Goal: Information Seeking & Learning: Learn about a topic

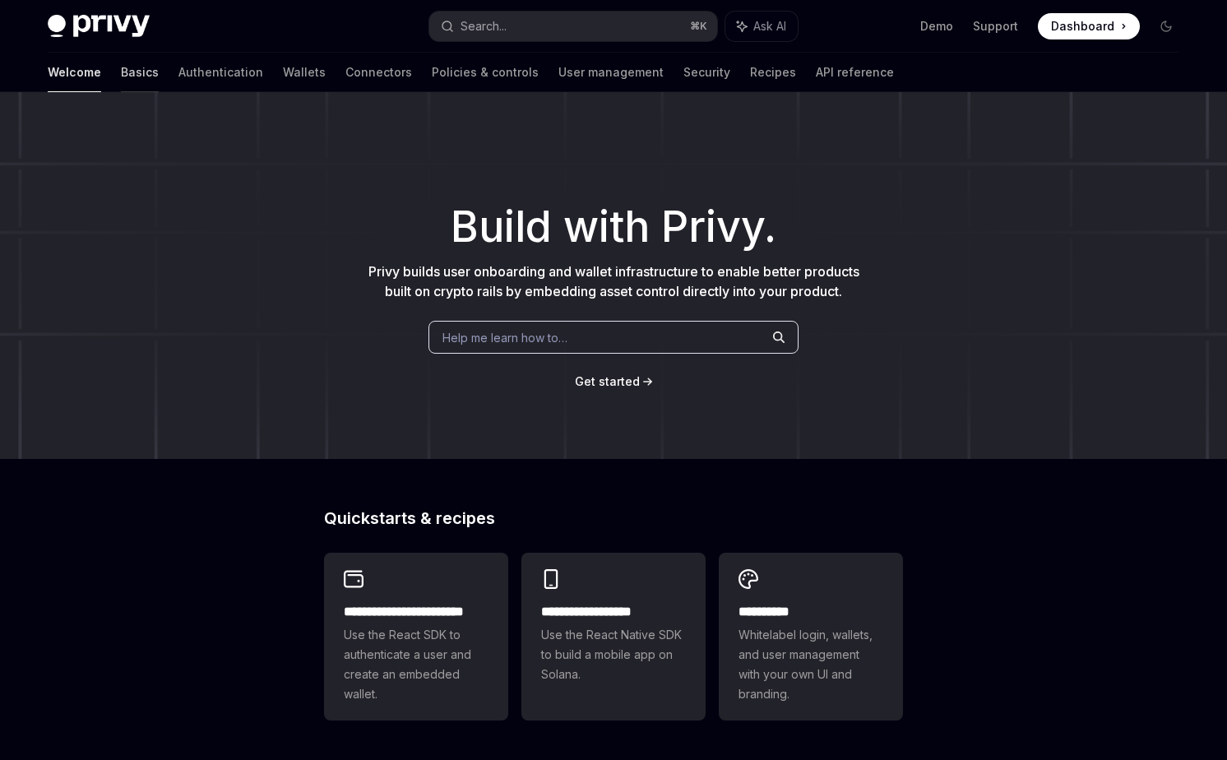
click at [121, 67] on link "Basics" at bounding box center [140, 72] width 38 height 39
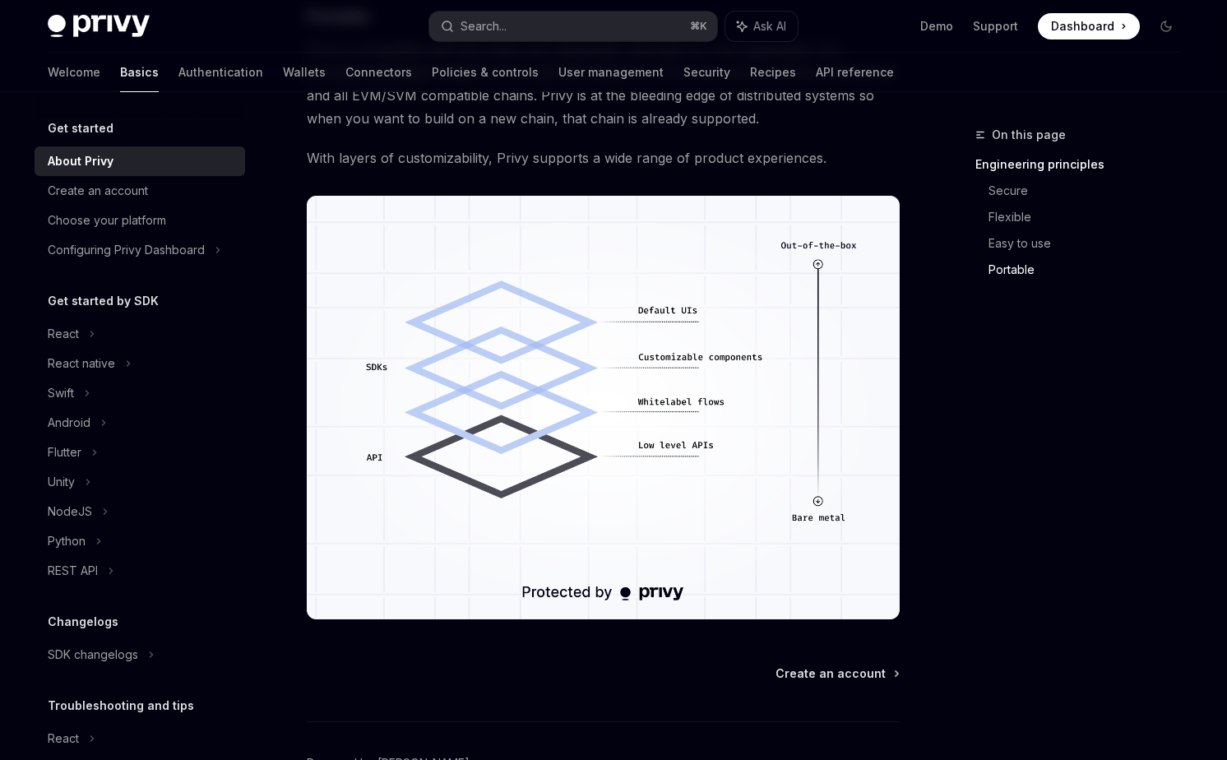
scroll to position [1293, 0]
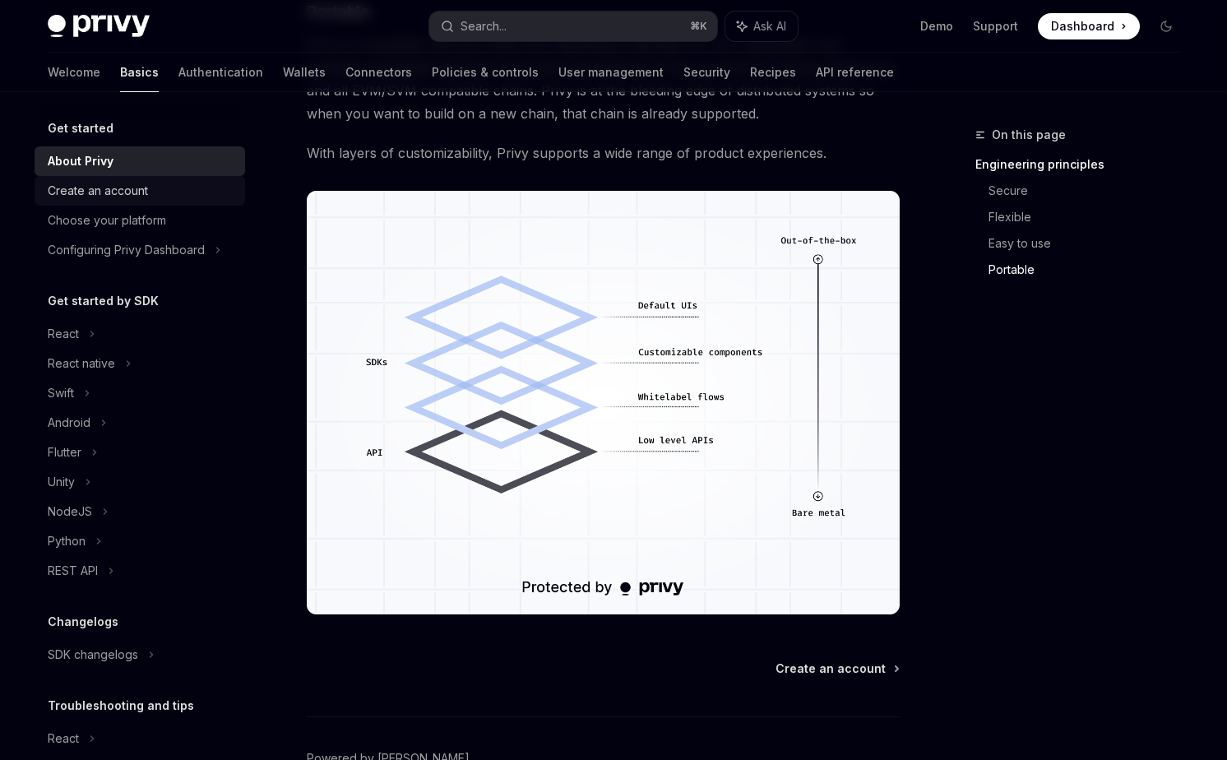
click at [151, 194] on div "Create an account" at bounding box center [142, 191] width 188 height 20
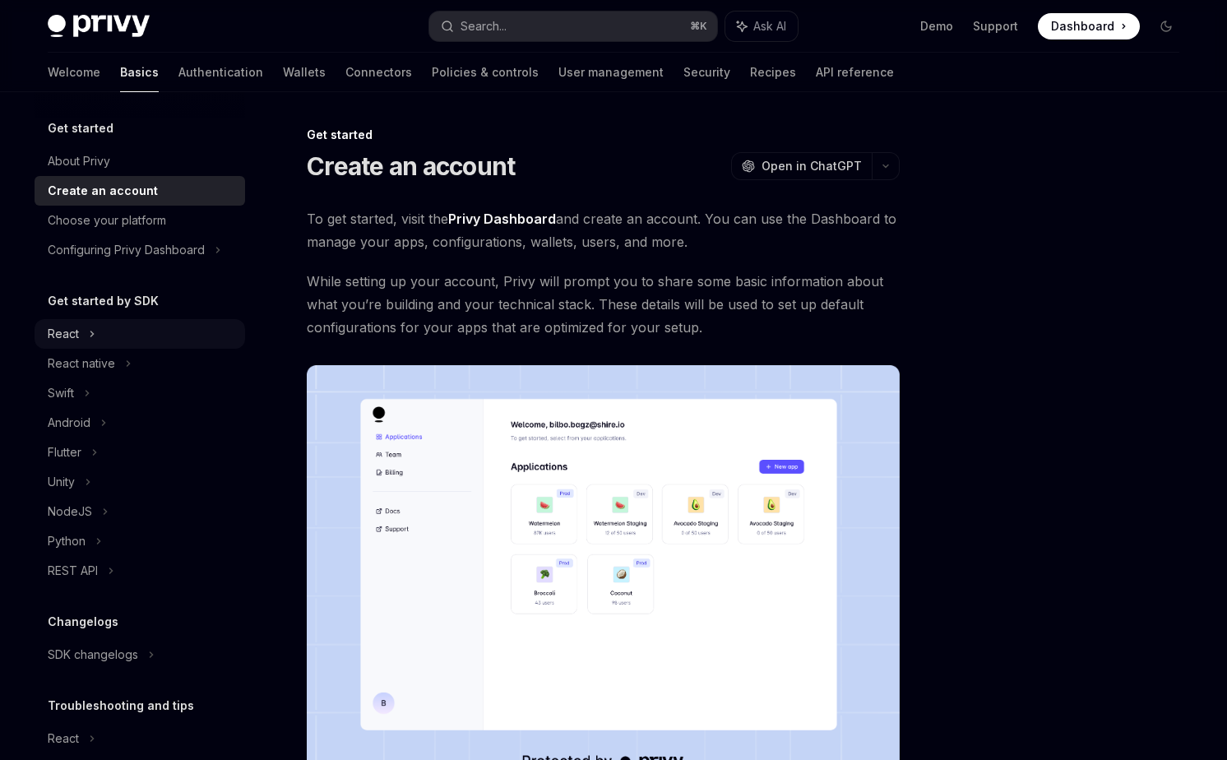
click at [160, 333] on div "React" at bounding box center [140, 334] width 211 height 30
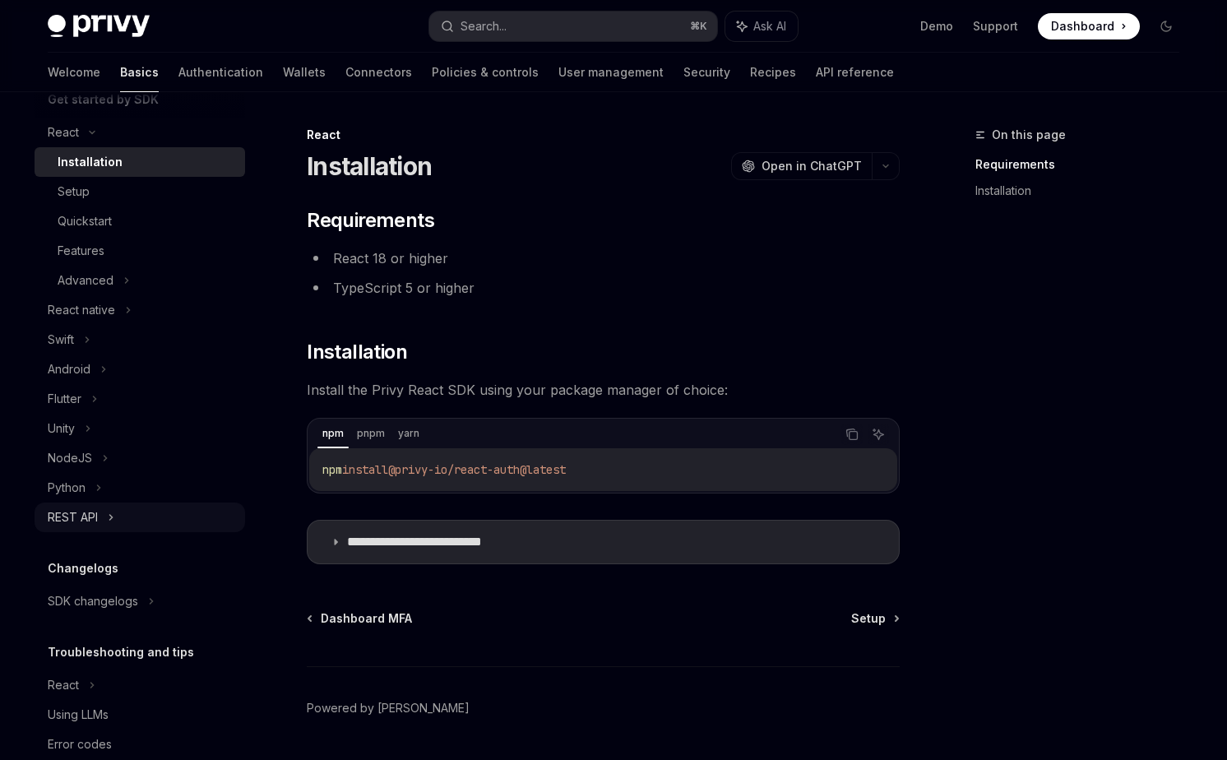
scroll to position [234, 0]
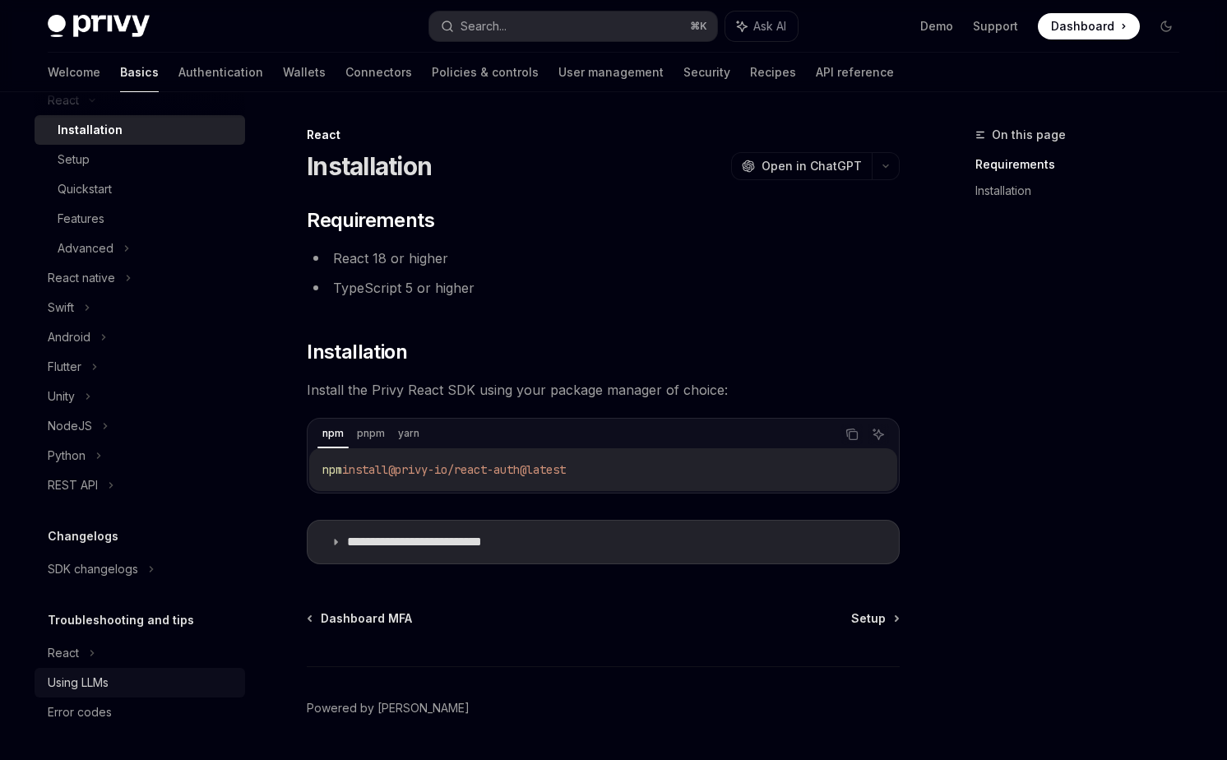
click at [127, 675] on div "Using LLMs" at bounding box center [142, 683] width 188 height 20
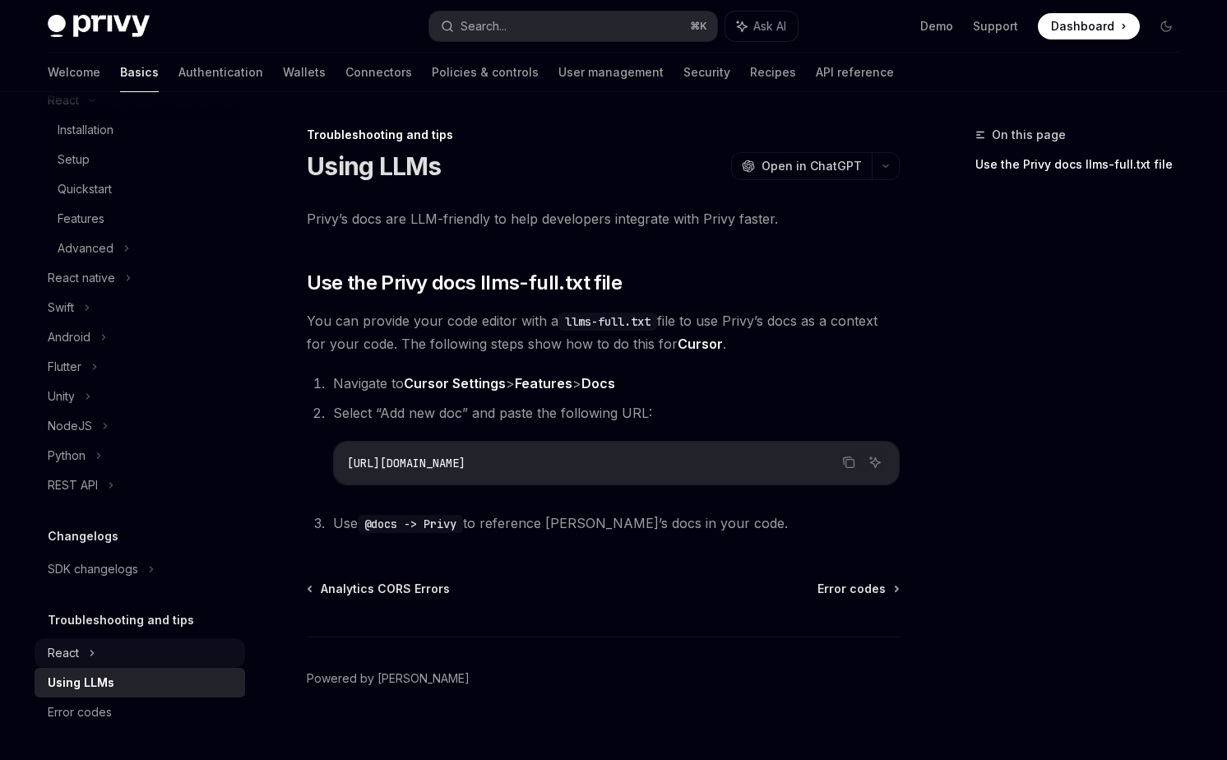
click at [142, 115] on div "React" at bounding box center [140, 101] width 211 height 30
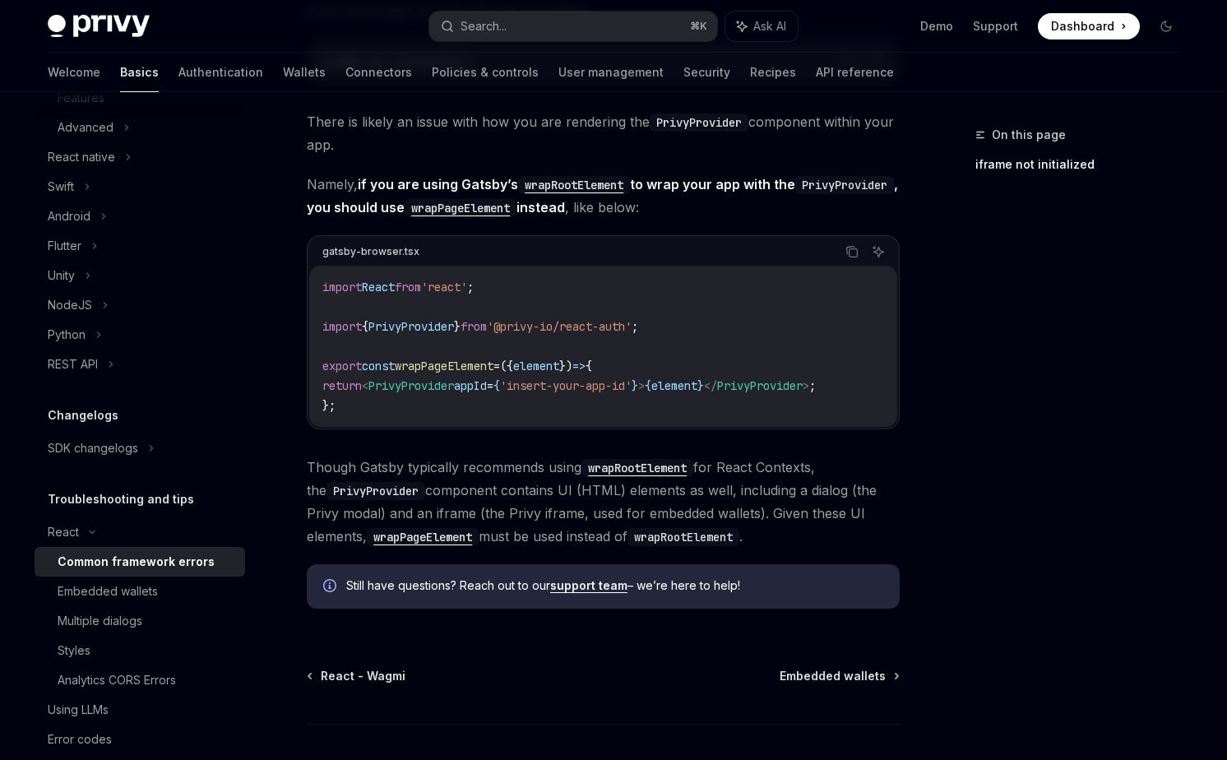
scroll to position [567, 0]
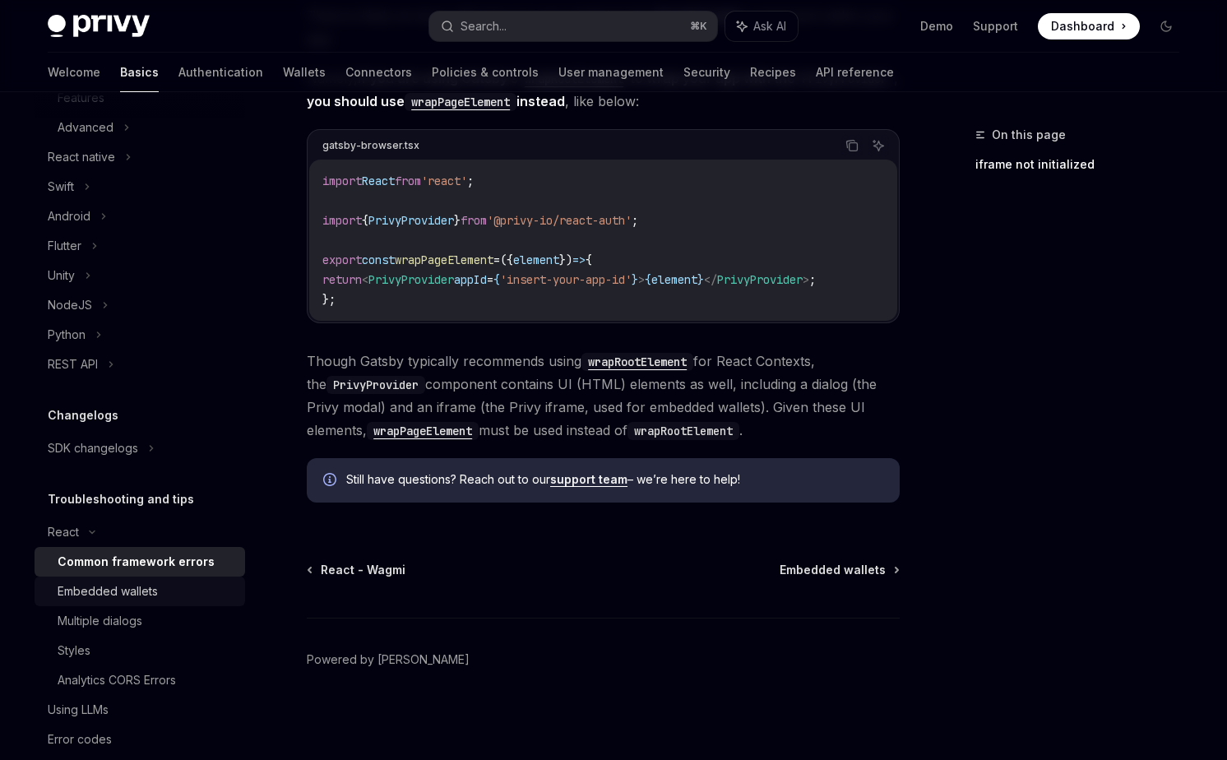
click at [151, 590] on div "Embedded wallets" at bounding box center [108, 591] width 100 height 20
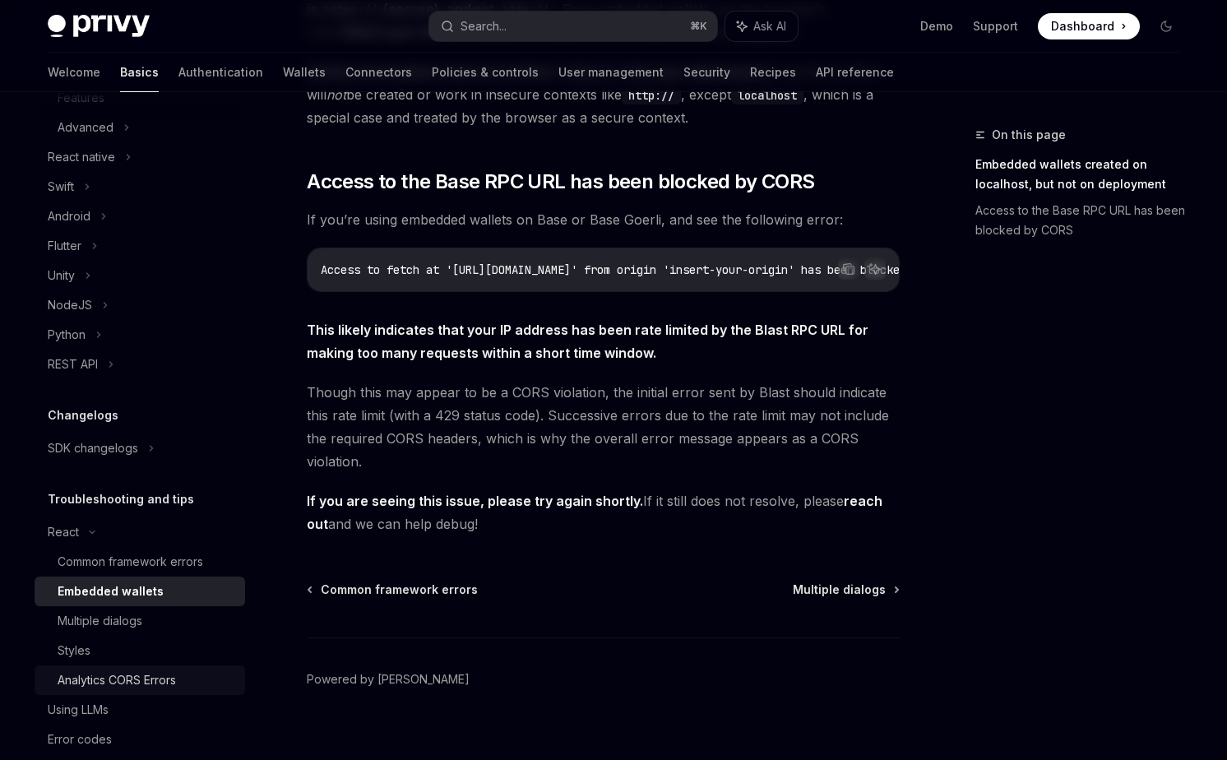
scroll to position [382, 0]
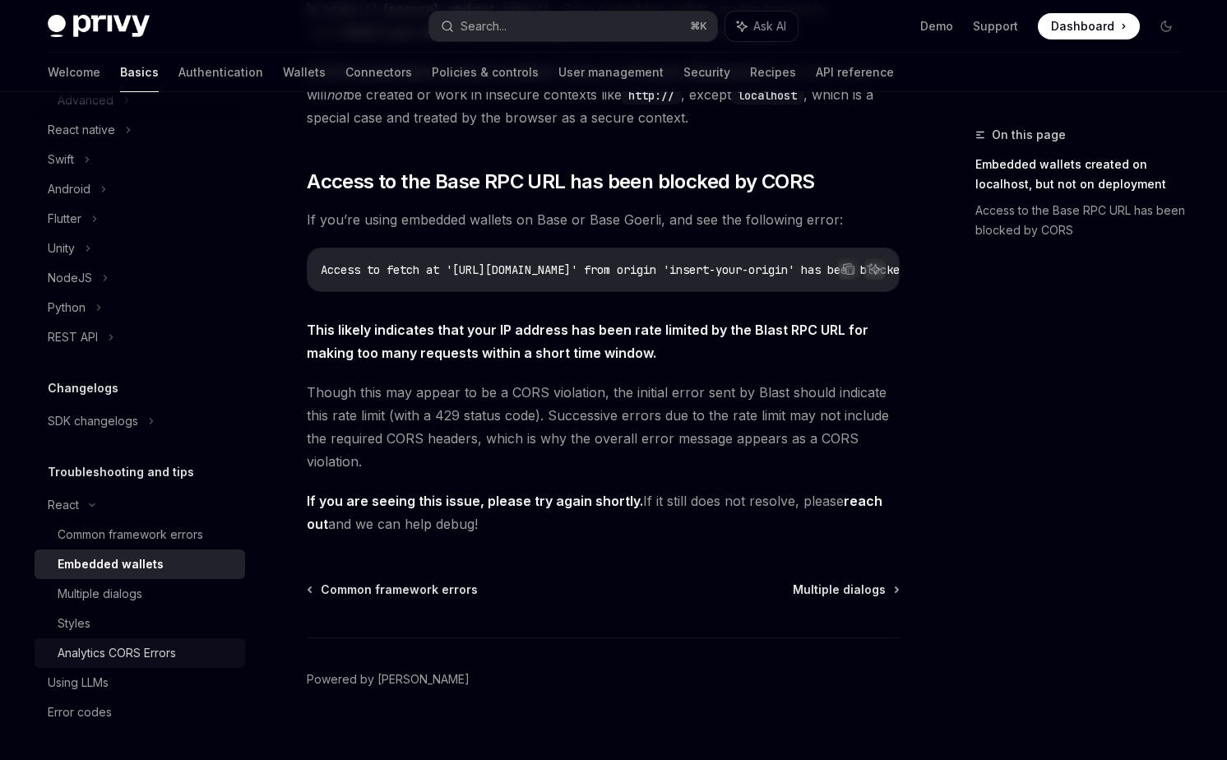
click at [110, 653] on div "Analytics CORS Errors" at bounding box center [117, 653] width 118 height 20
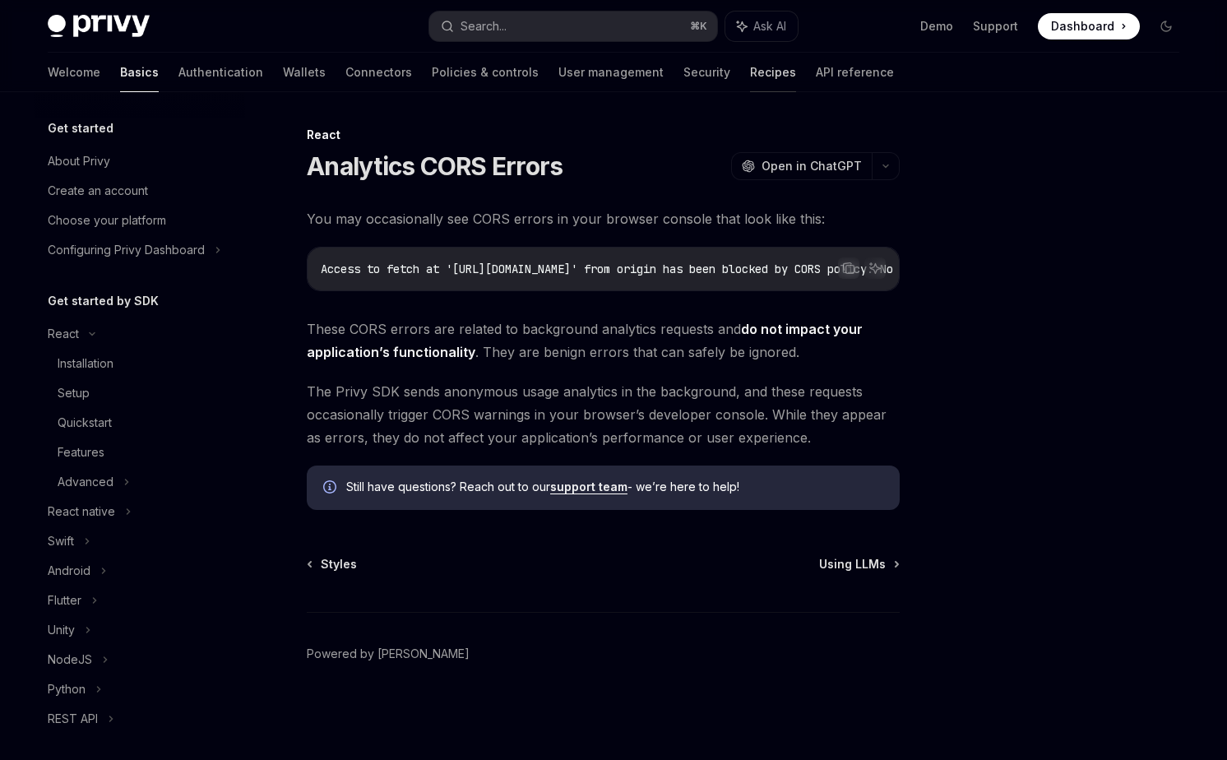
click at [750, 81] on link "Recipes" at bounding box center [773, 72] width 46 height 39
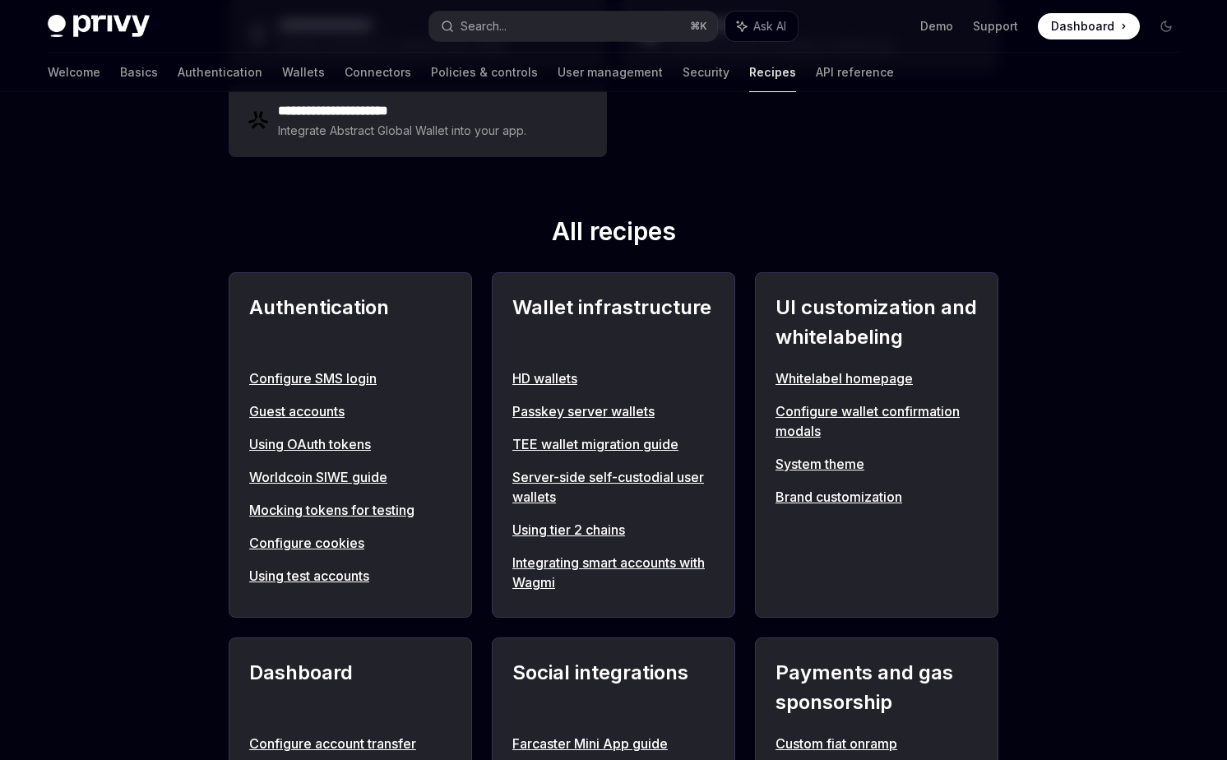
scroll to position [479, 0]
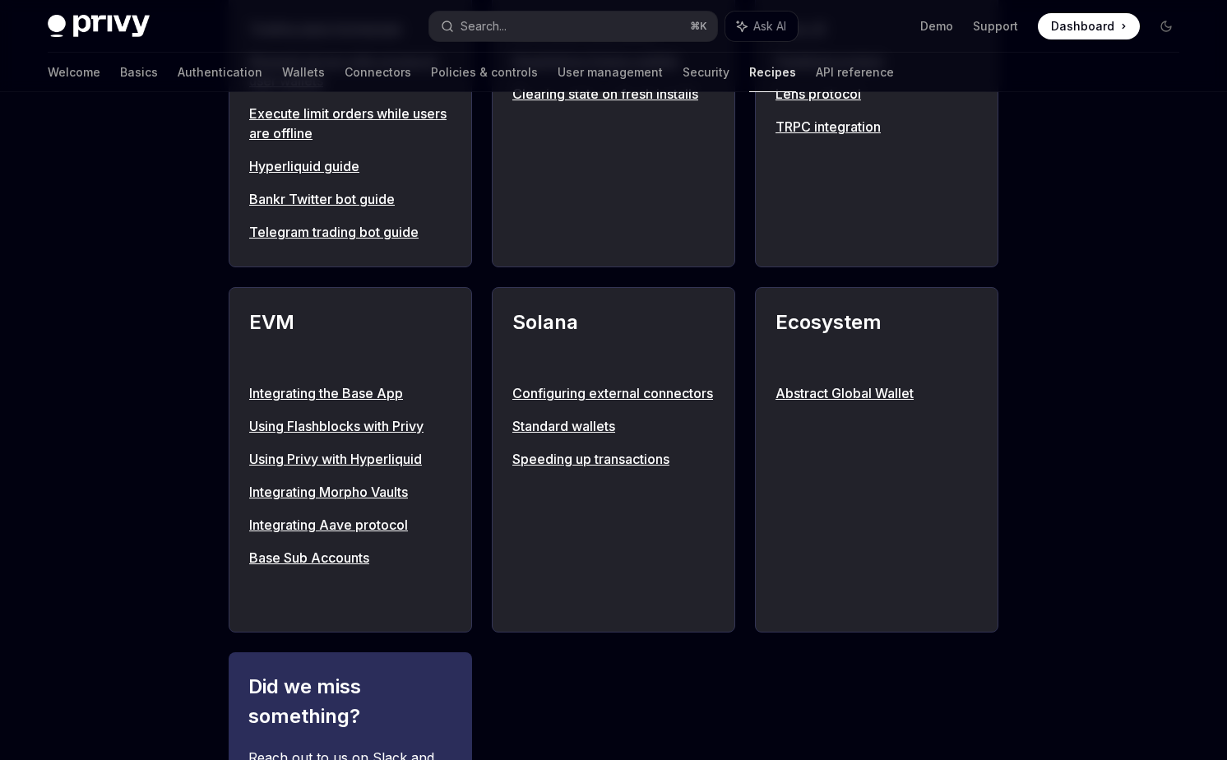
scroll to position [1551, 0]
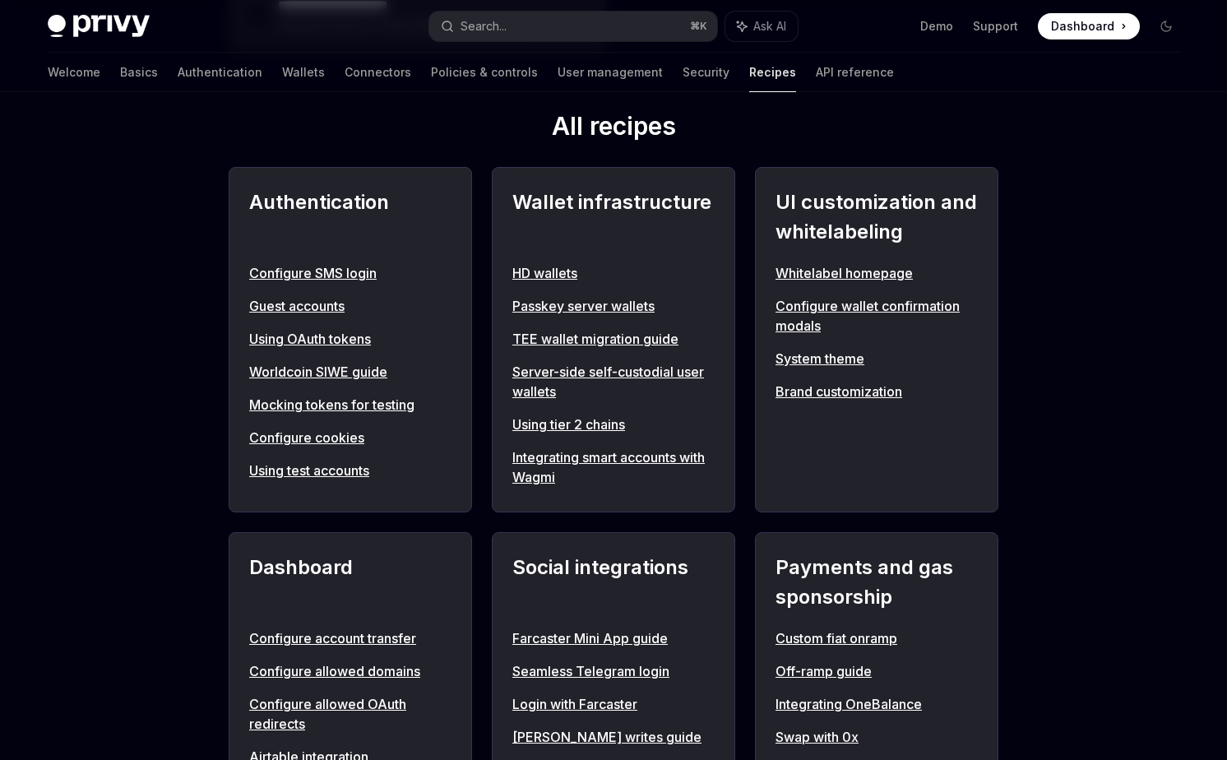
scroll to position [0, 0]
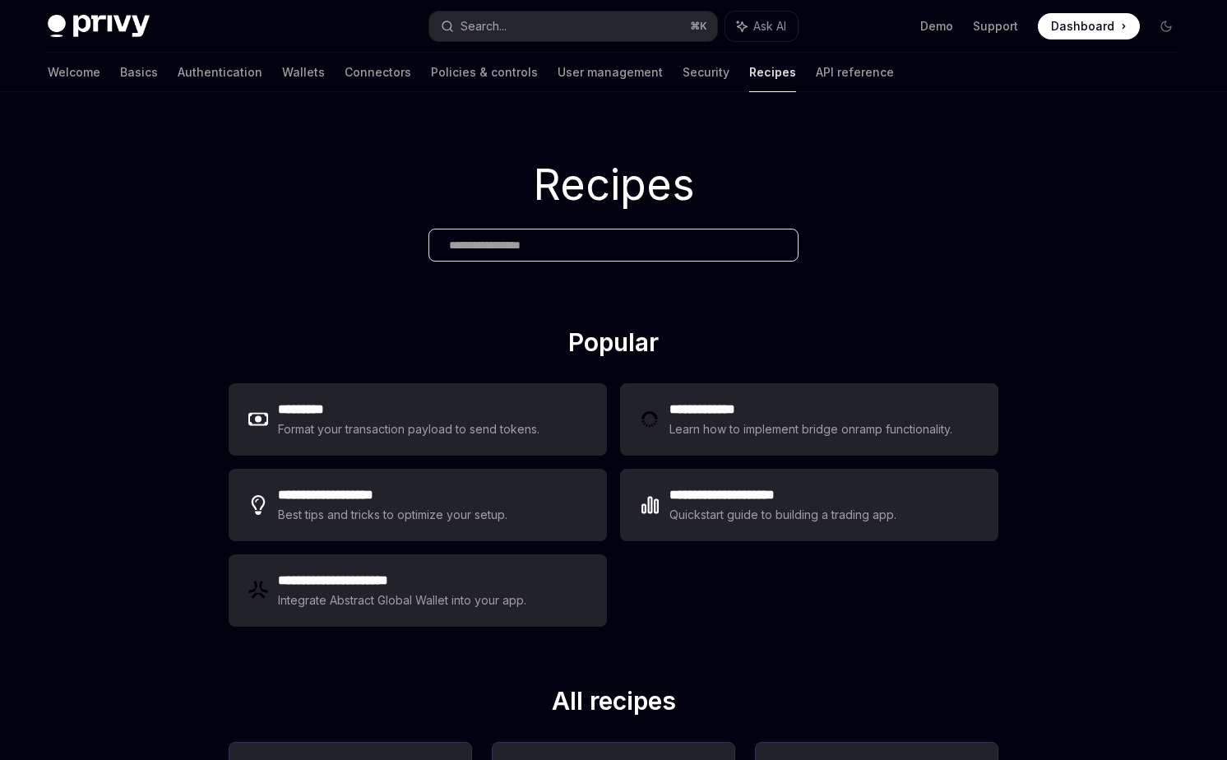
click at [1080, 231] on div "Recipes" at bounding box center [613, 209] width 1227 height 235
click at [311, 170] on h1 "Recipes" at bounding box center [613, 185] width 1227 height 64
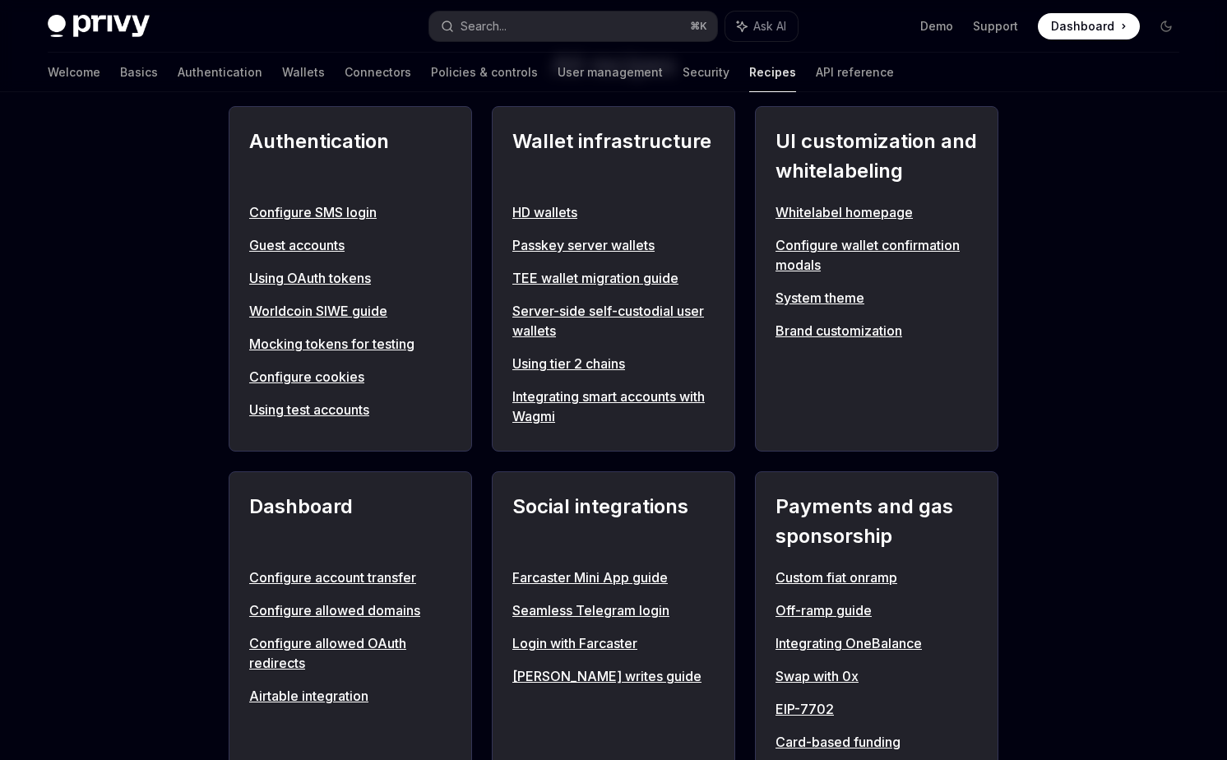
scroll to position [632, 0]
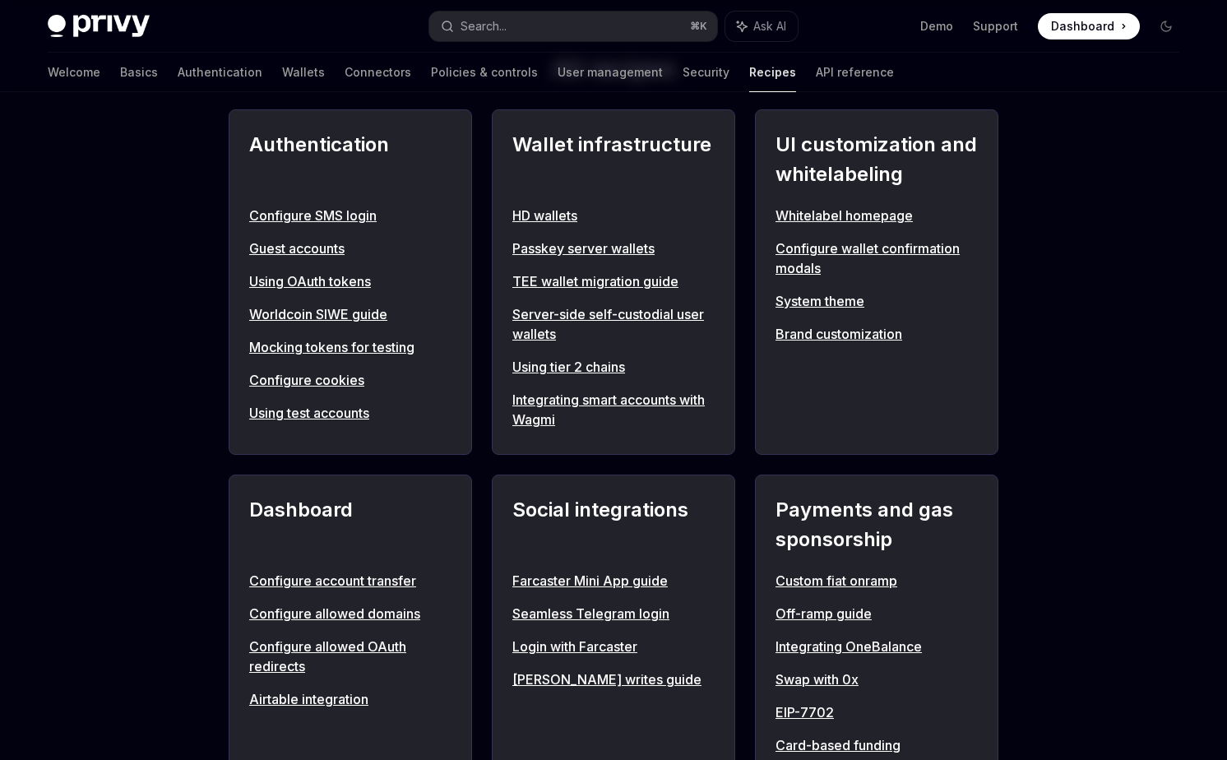
click at [336, 311] on link "Worldcoin SIWE guide" at bounding box center [350, 314] width 202 height 20
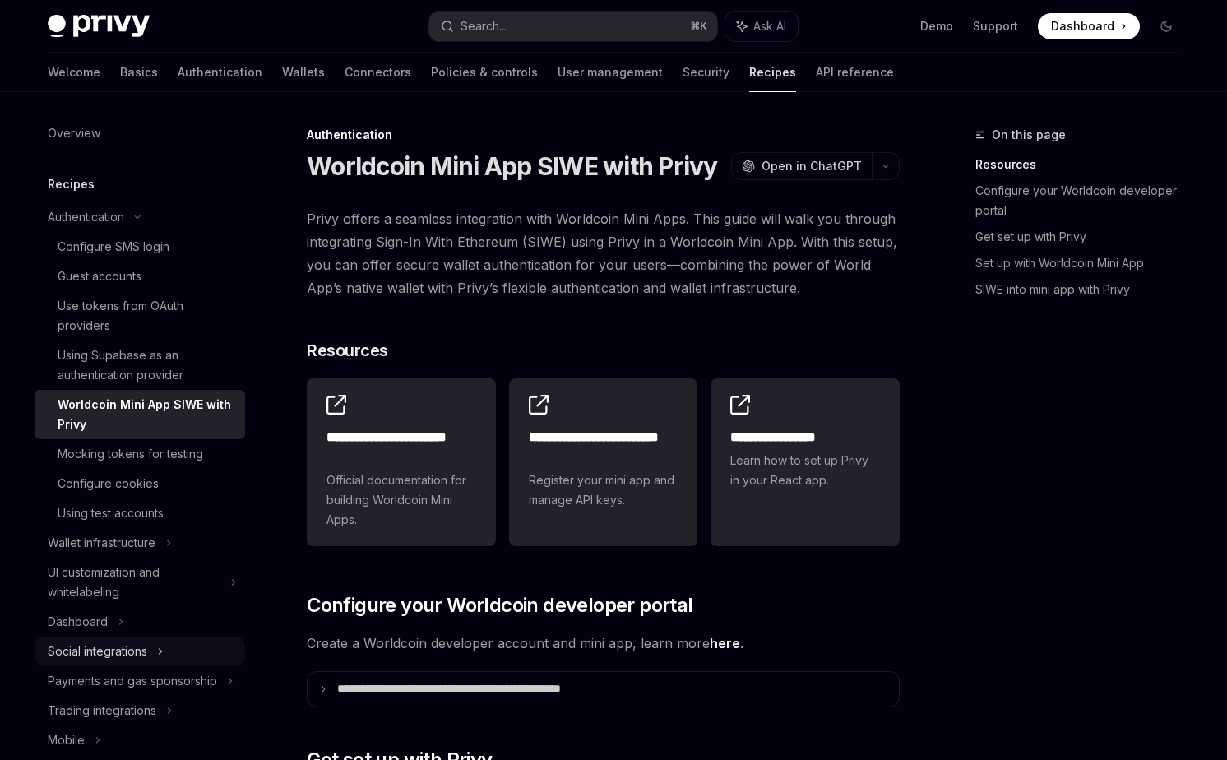
click at [109, 649] on div "Social integrations" at bounding box center [98, 651] width 100 height 20
type textarea "*"
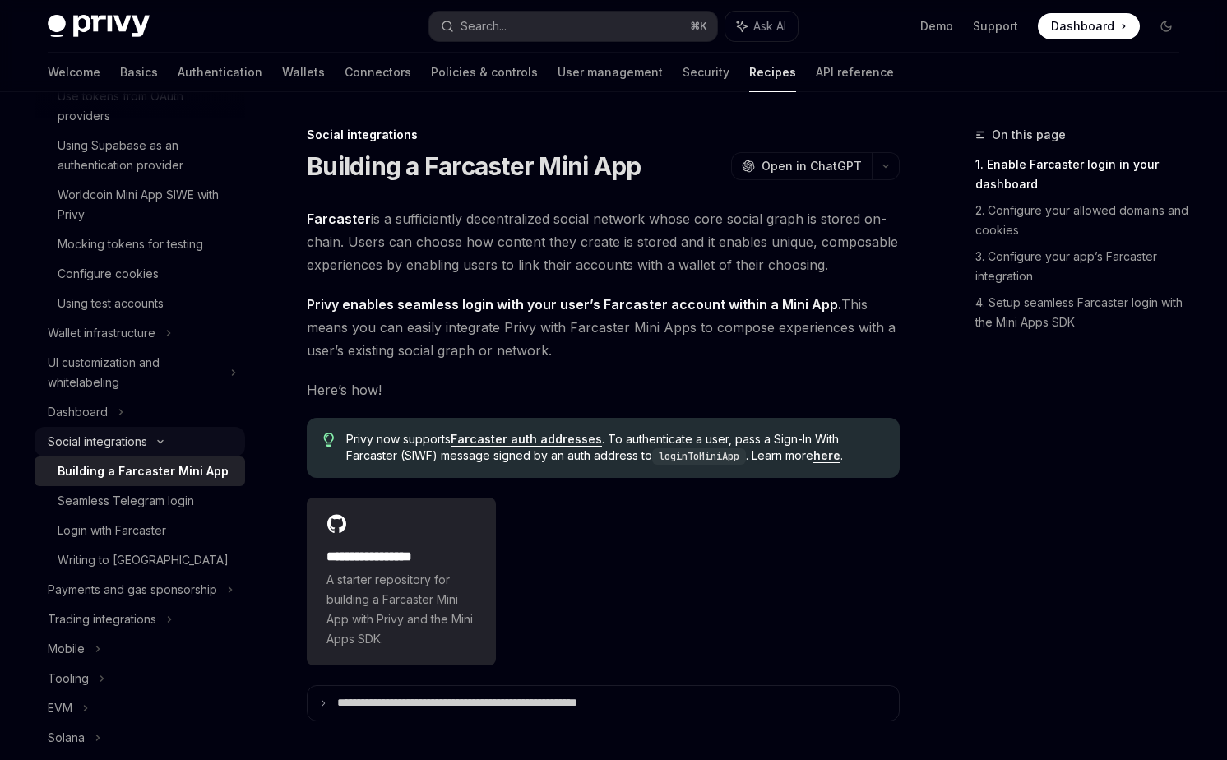
scroll to position [215, 0]
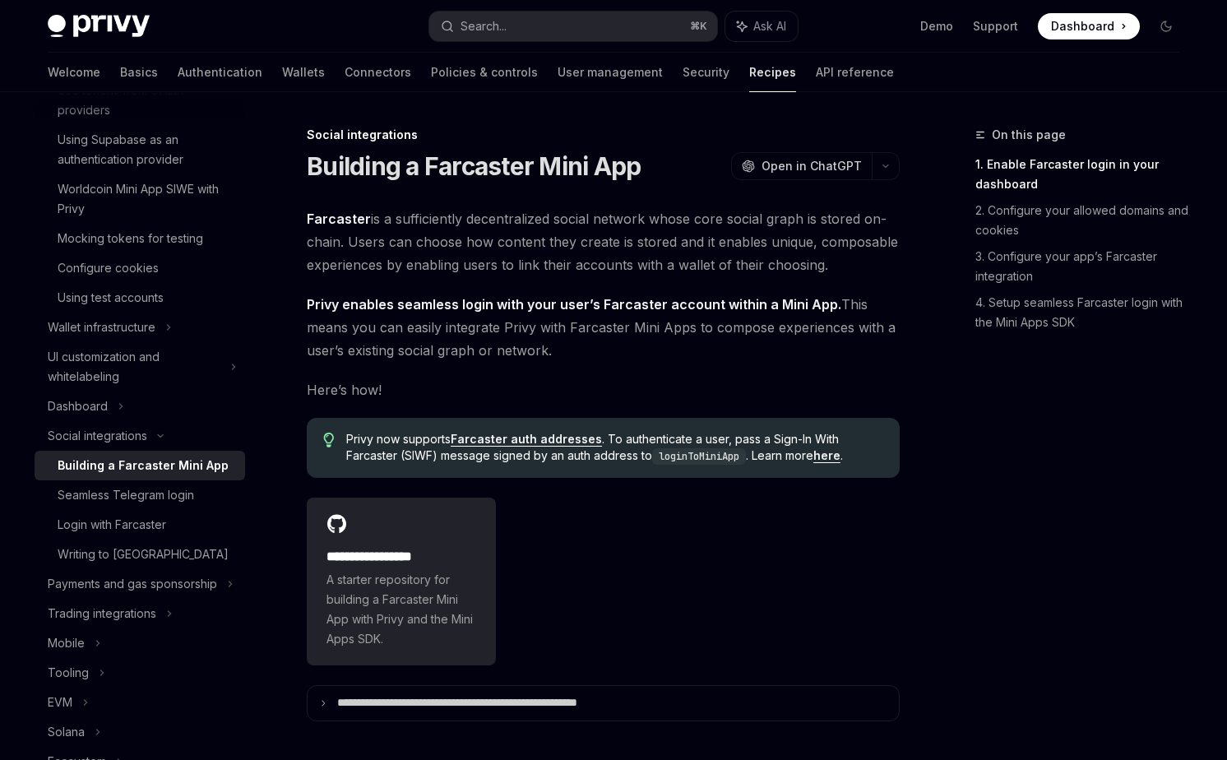
click at [1061, 450] on div "On this page 1. Enable Farcaster login in your dashboard 2. Configure your allo…" at bounding box center [1067, 442] width 250 height 635
